Goal: Check status: Check status

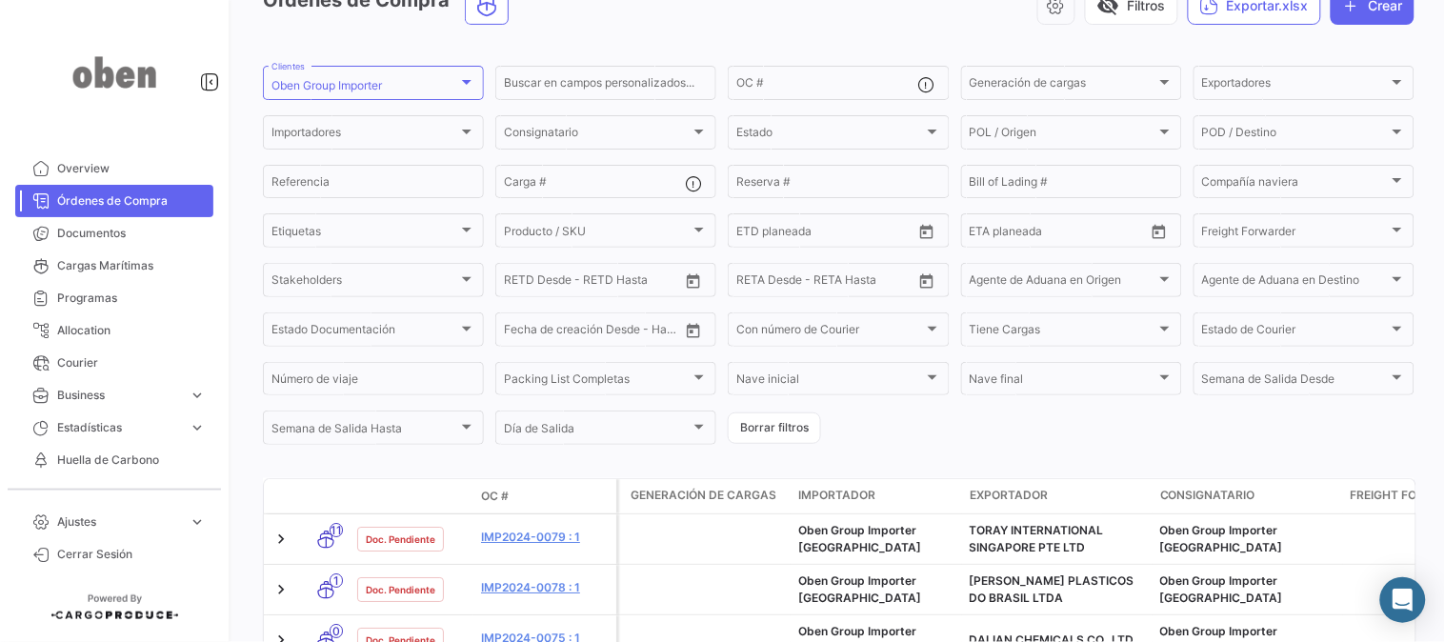
scroll to position [106, 0]
click at [796, 90] on input "OC #" at bounding box center [826, 86] width 181 height 13
type input "8"
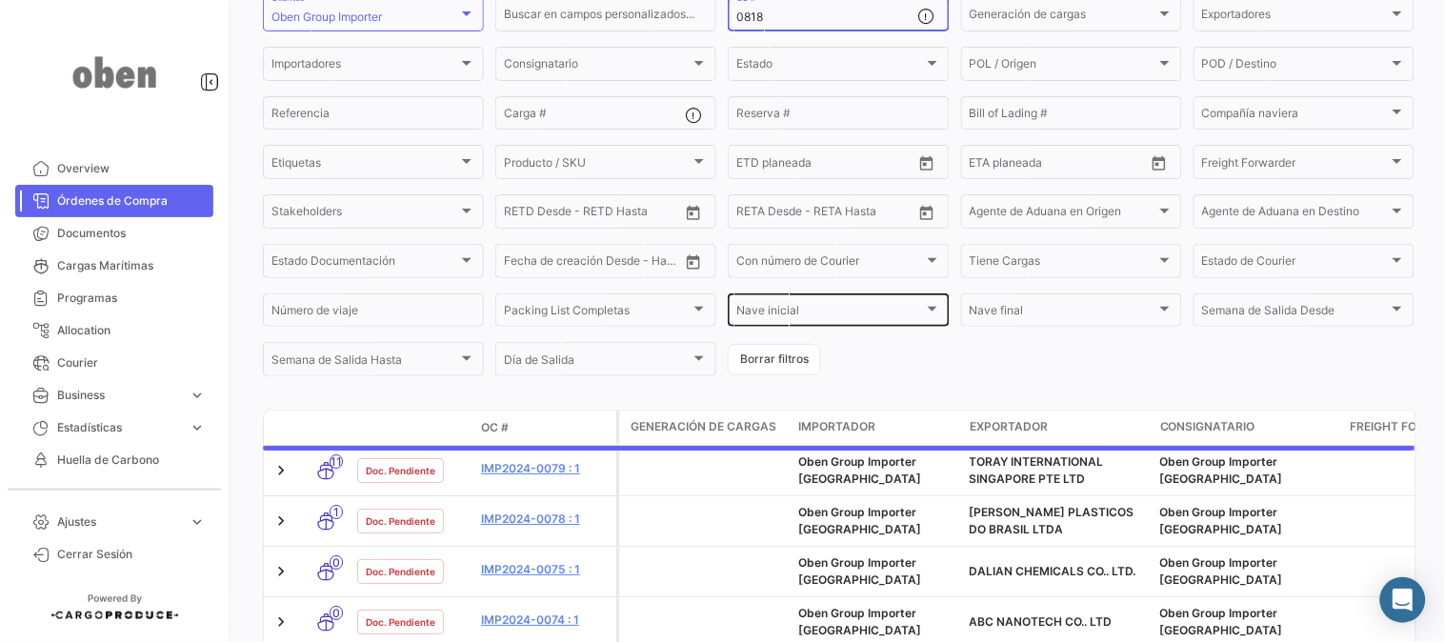
scroll to position [211, 0]
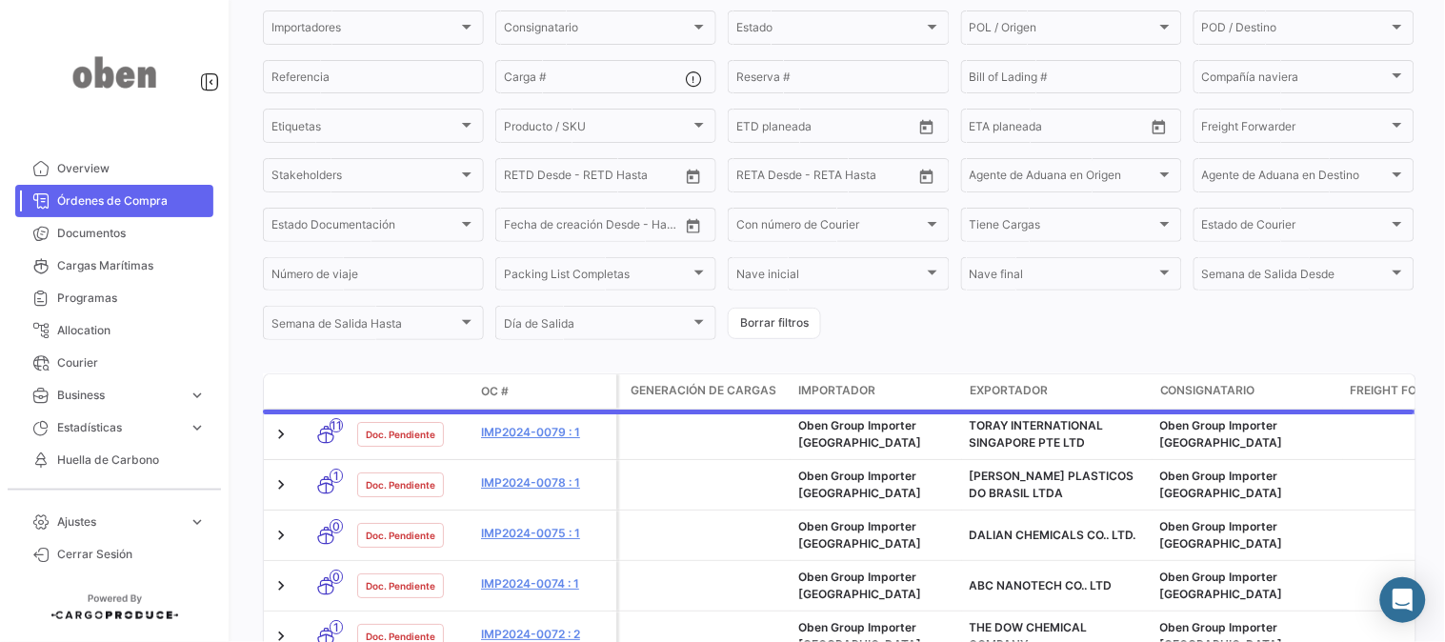
type input "0818"
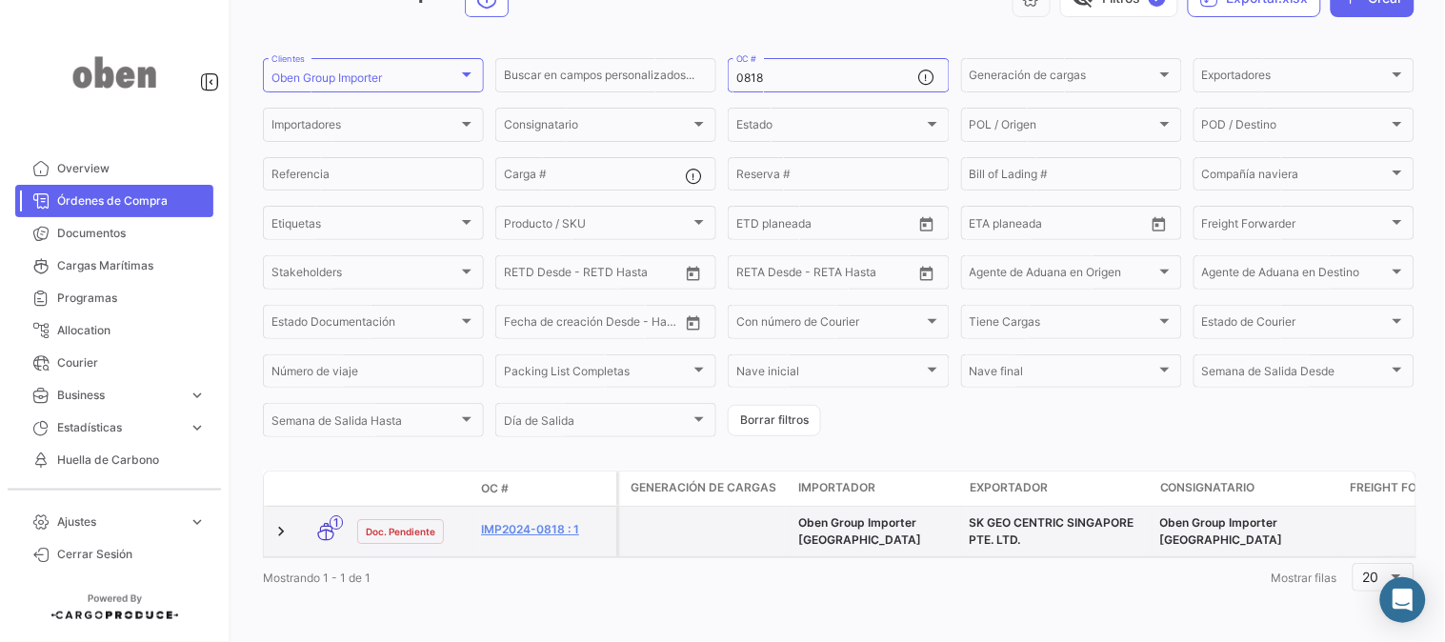
click at [297, 509] on datatable-body-cell at bounding box center [283, 532] width 38 height 50
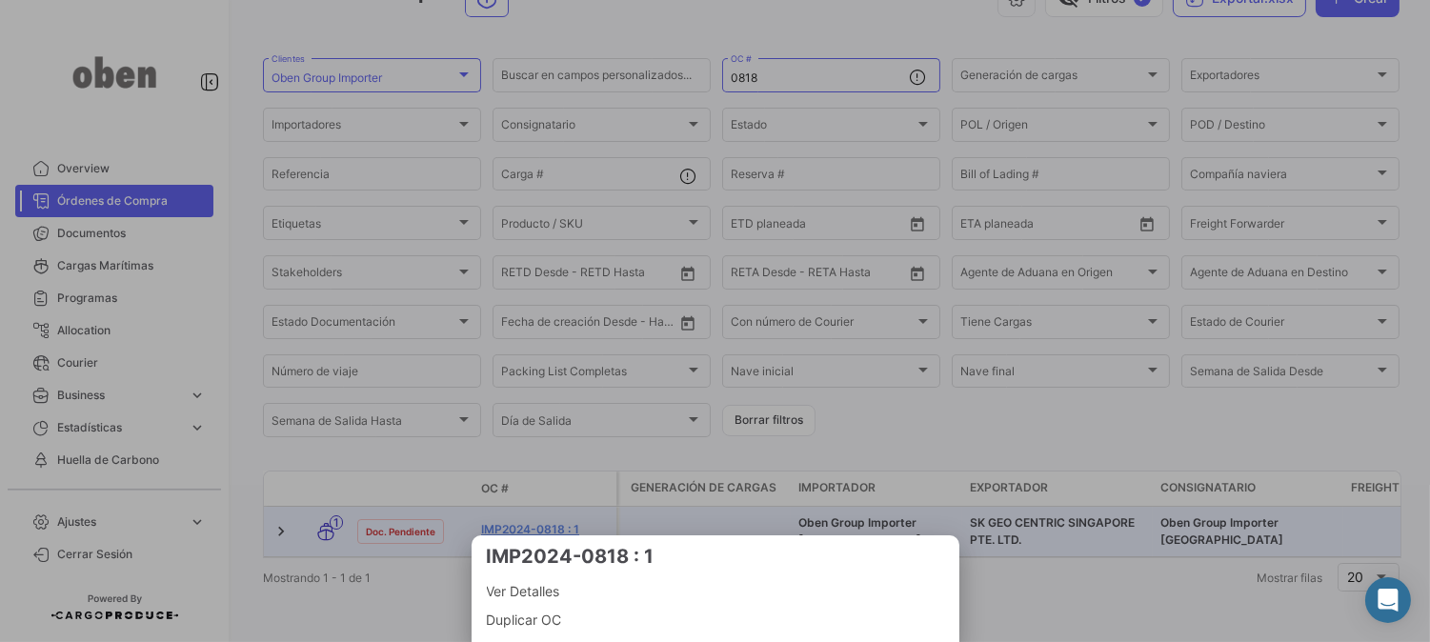
click at [278, 511] on div at bounding box center [715, 321] width 1430 height 642
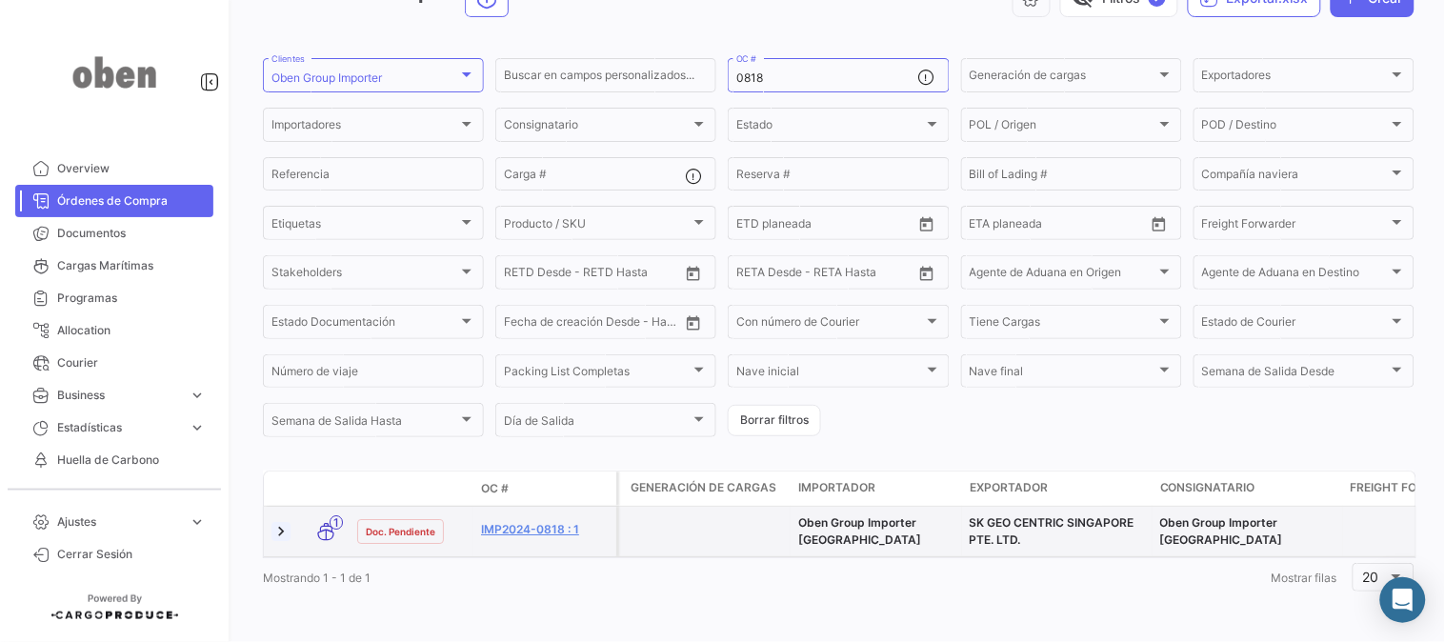
click at [277, 522] on link at bounding box center [280, 531] width 19 height 19
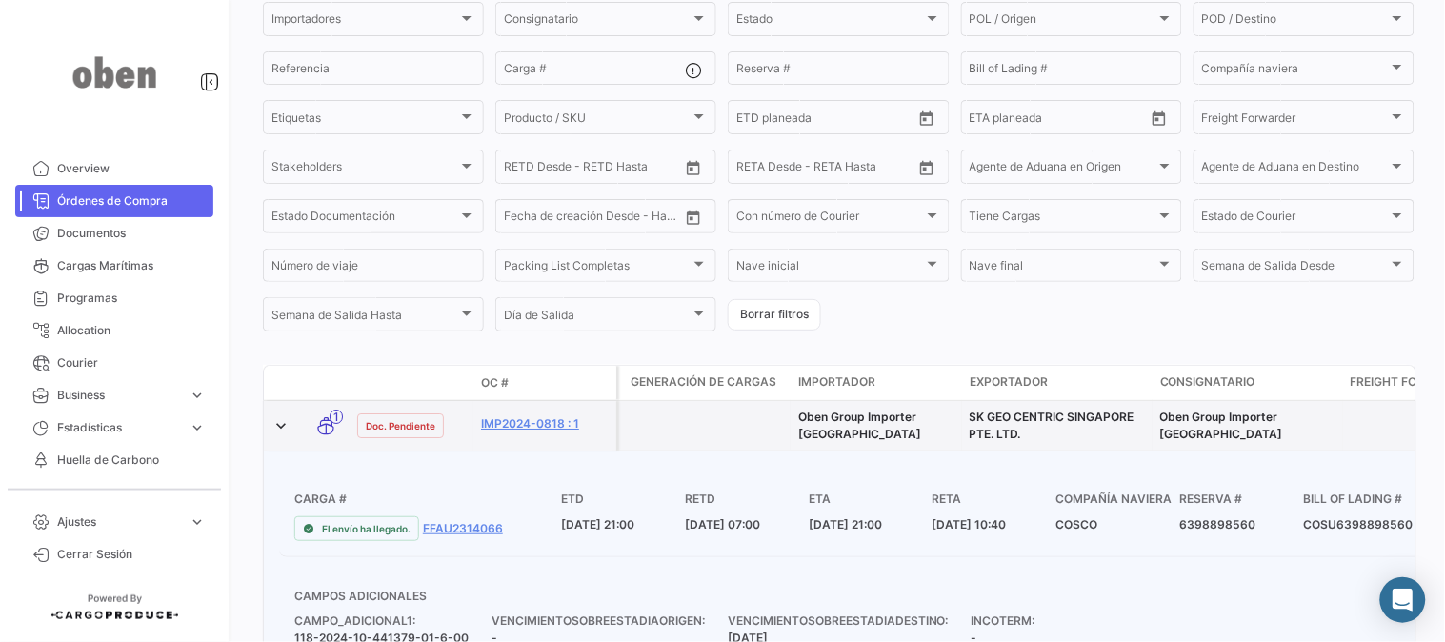
scroll to position [341, 0]
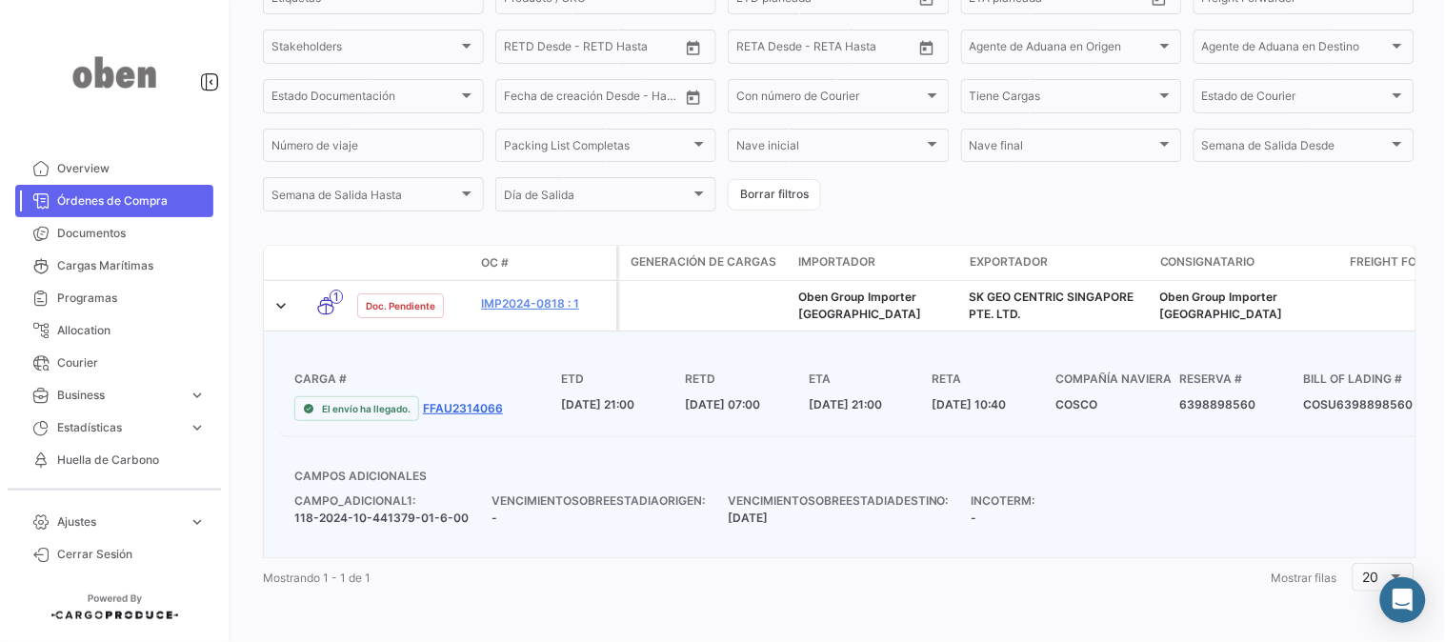
click at [450, 406] on link "FFAU2314066" at bounding box center [463, 408] width 80 height 17
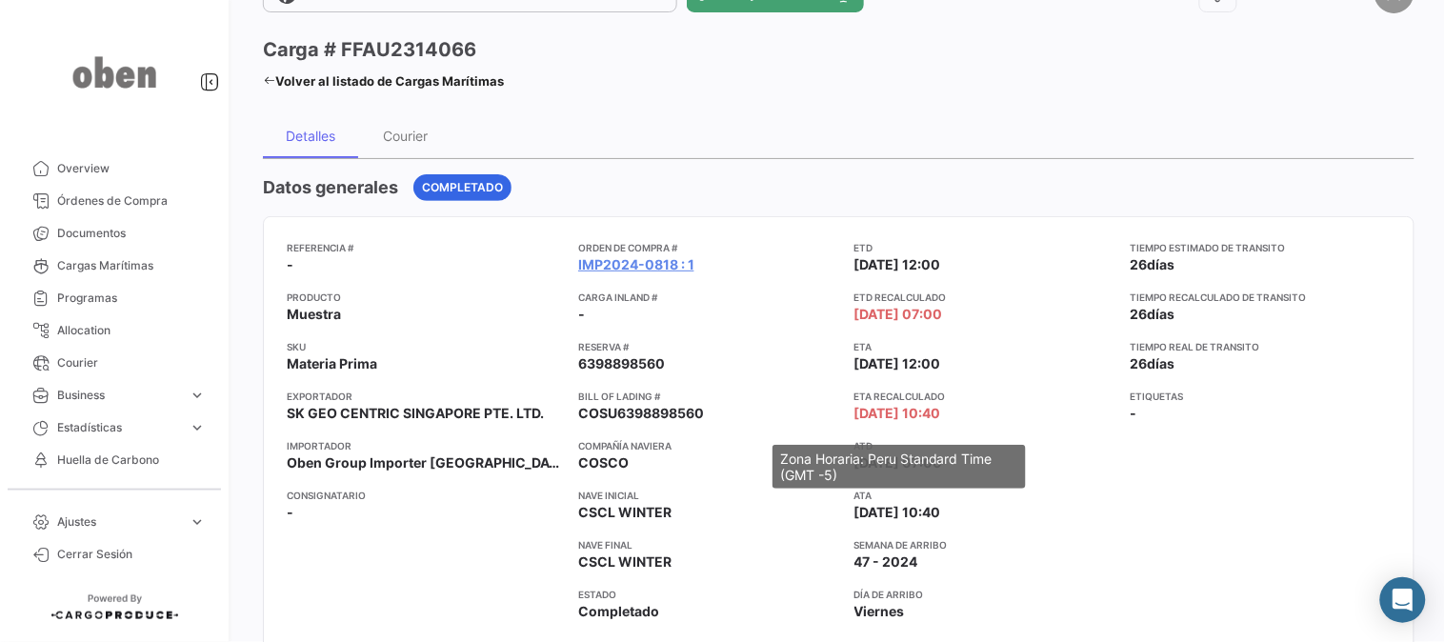
scroll to position [106, 0]
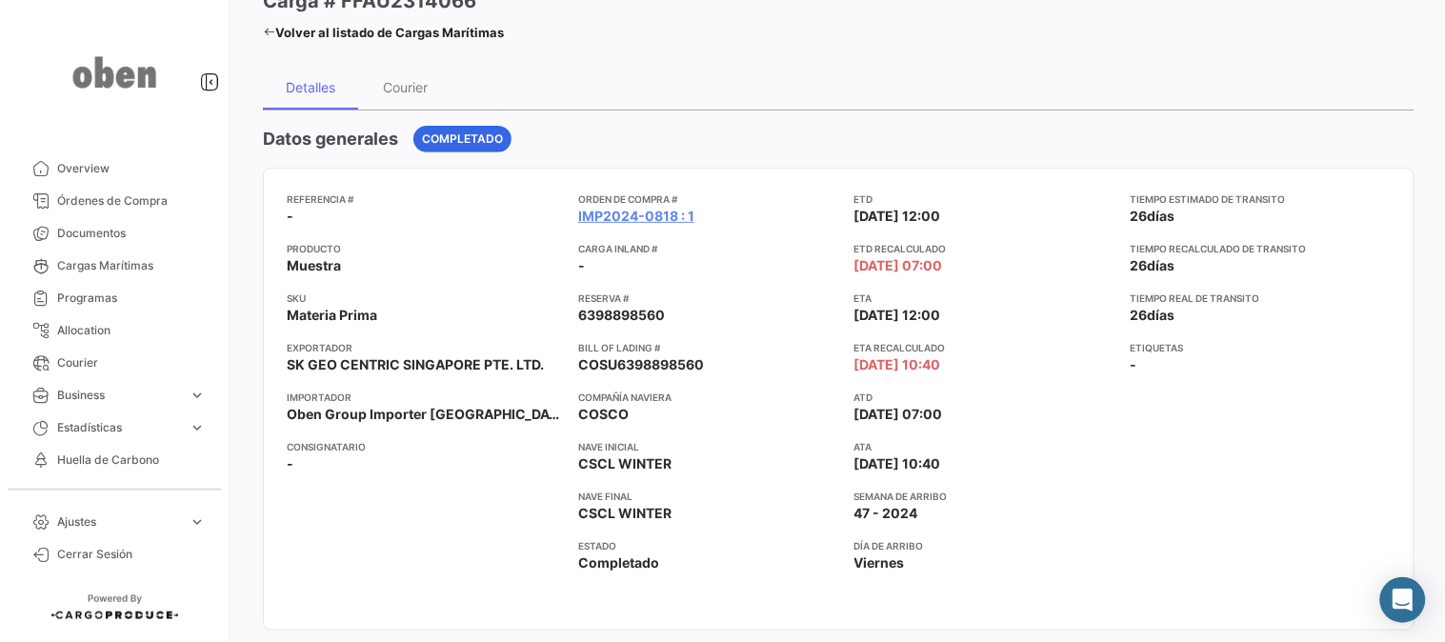
drag, startPoint x: 840, startPoint y: 312, endPoint x: 965, endPoint y: 319, distance: 125.0
click at [965, 319] on app-card-info-label "ETA [DATE] 12:00" at bounding box center [984, 308] width 261 height 34
click at [1019, 406] on app-card-info-label "ATD [DATE] 07:00" at bounding box center [984, 407] width 261 height 34
drag, startPoint x: 836, startPoint y: 416, endPoint x: 977, endPoint y: 423, distance: 141.1
click at [977, 423] on div "Referencia # - Producto Muestra SKU Materia Prima Exportador SK GEO CENTRIC SIN…" at bounding box center [839, 398] width 1104 height 415
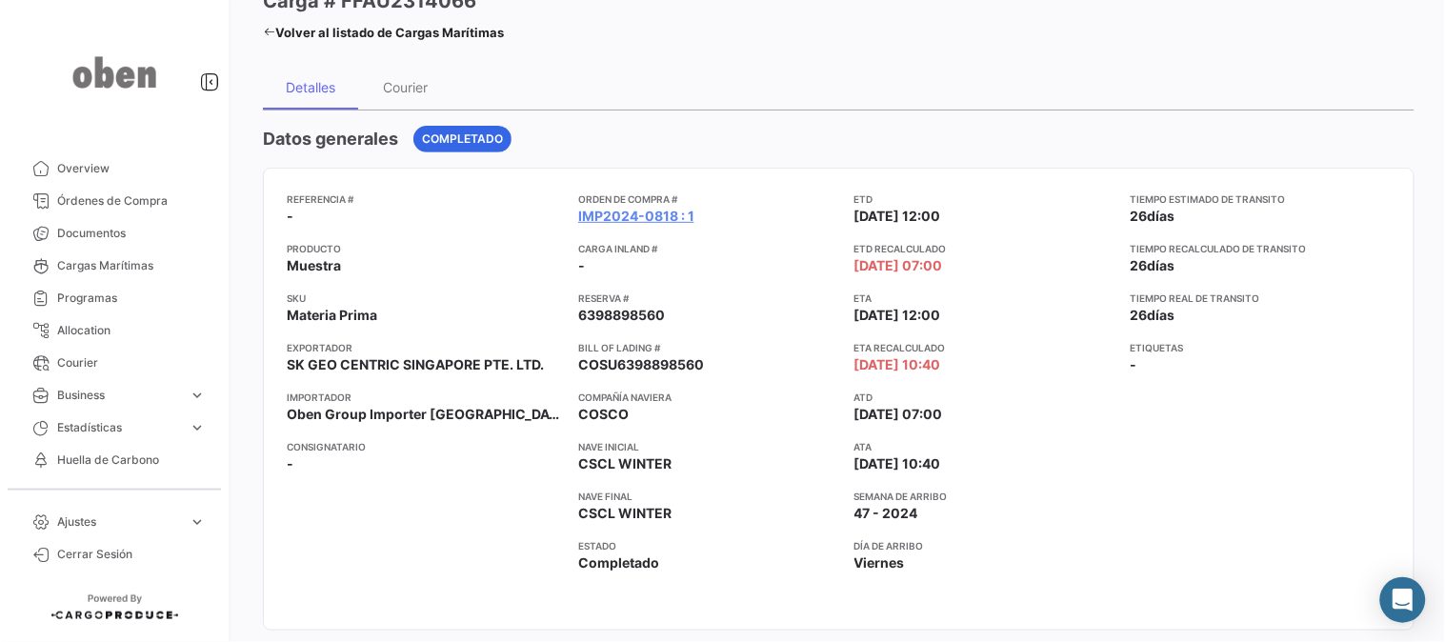
click at [977, 423] on app-card-info-label "ATD [DATE] 07:00" at bounding box center [984, 407] width 261 height 34
